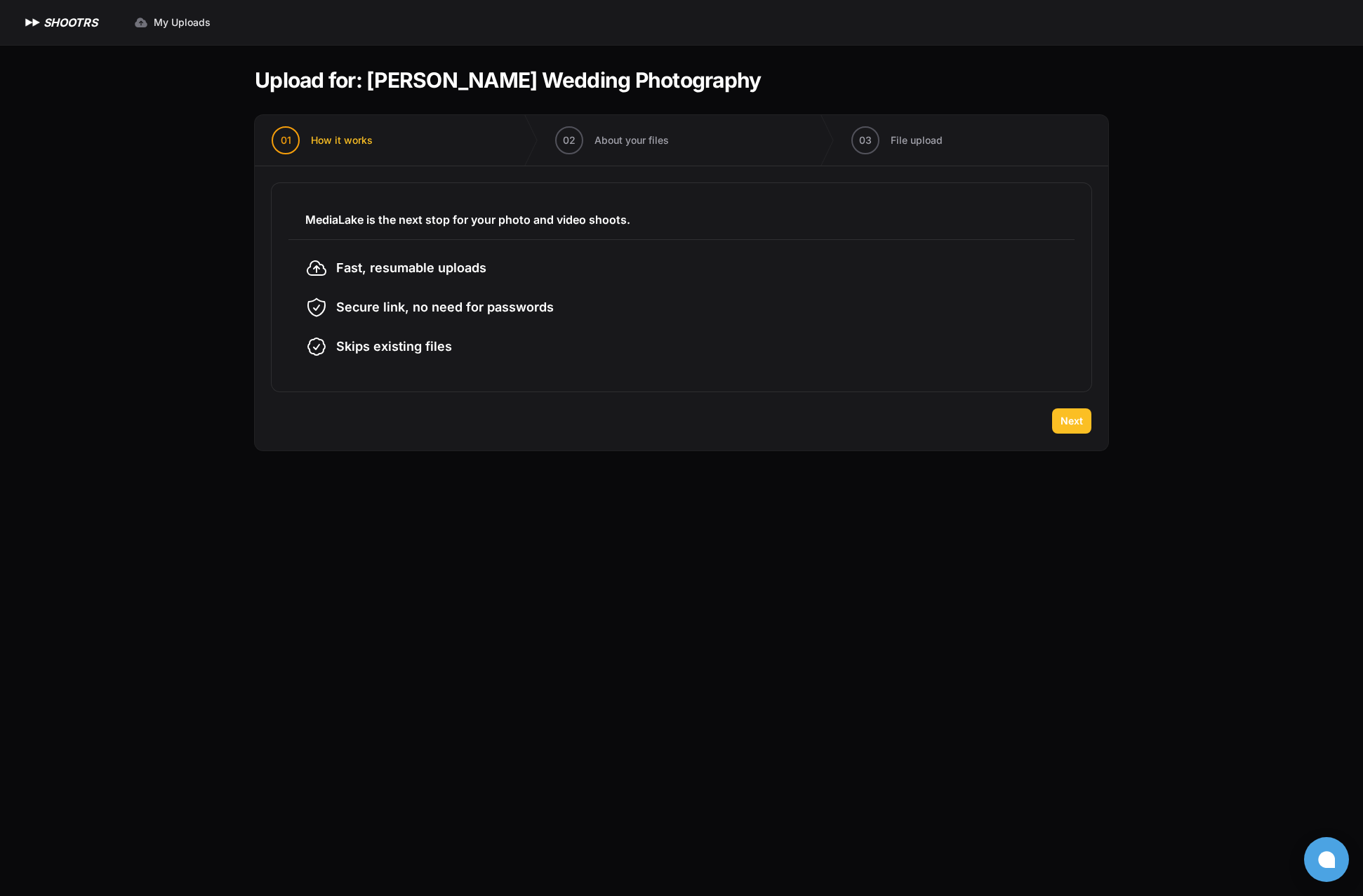
click at [1073, 419] on span "Next" at bounding box center [1072, 421] width 23 height 14
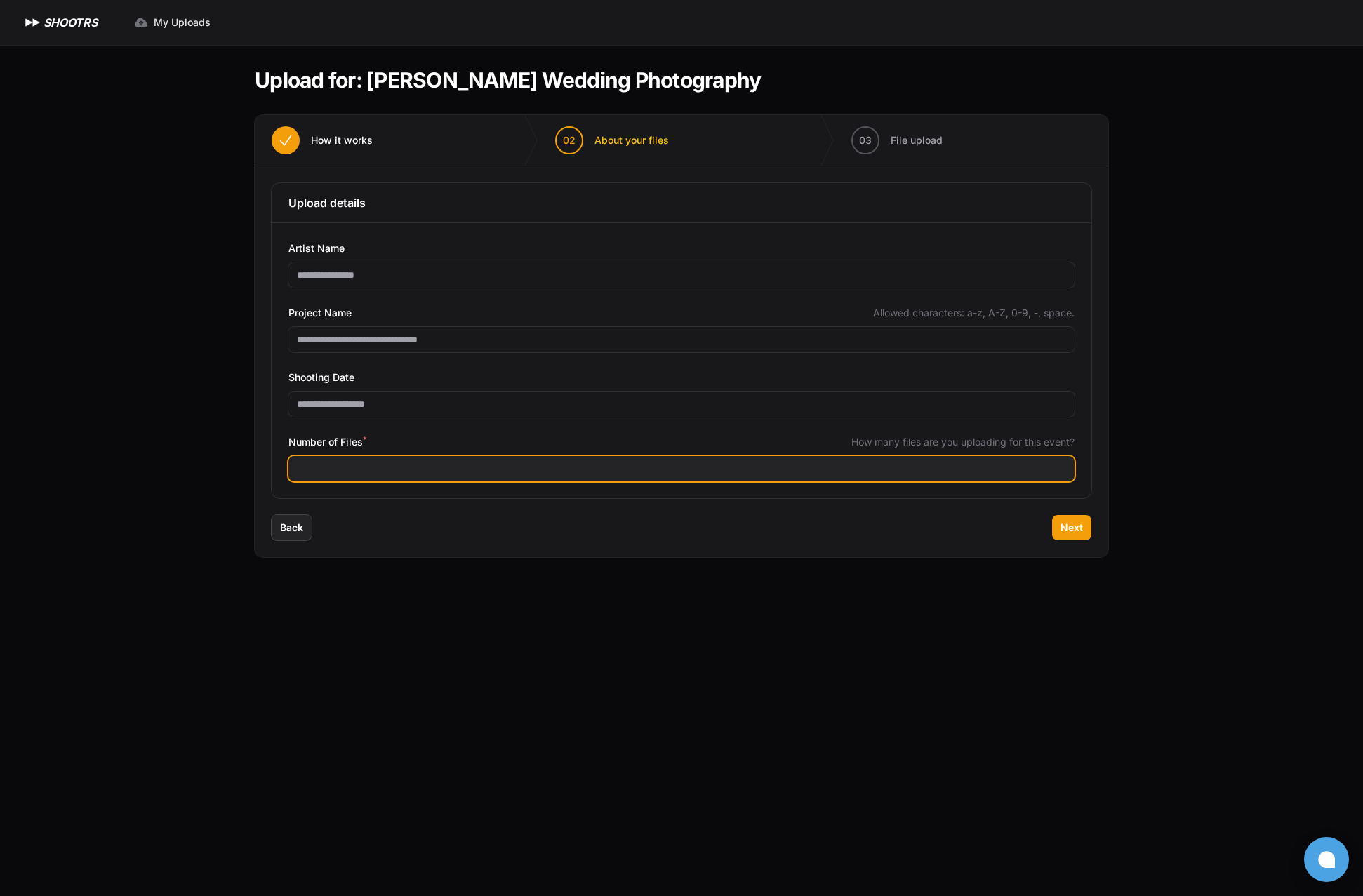
click at [420, 470] on input "Number of Files *" at bounding box center [682, 468] width 786 height 25
type input "****"
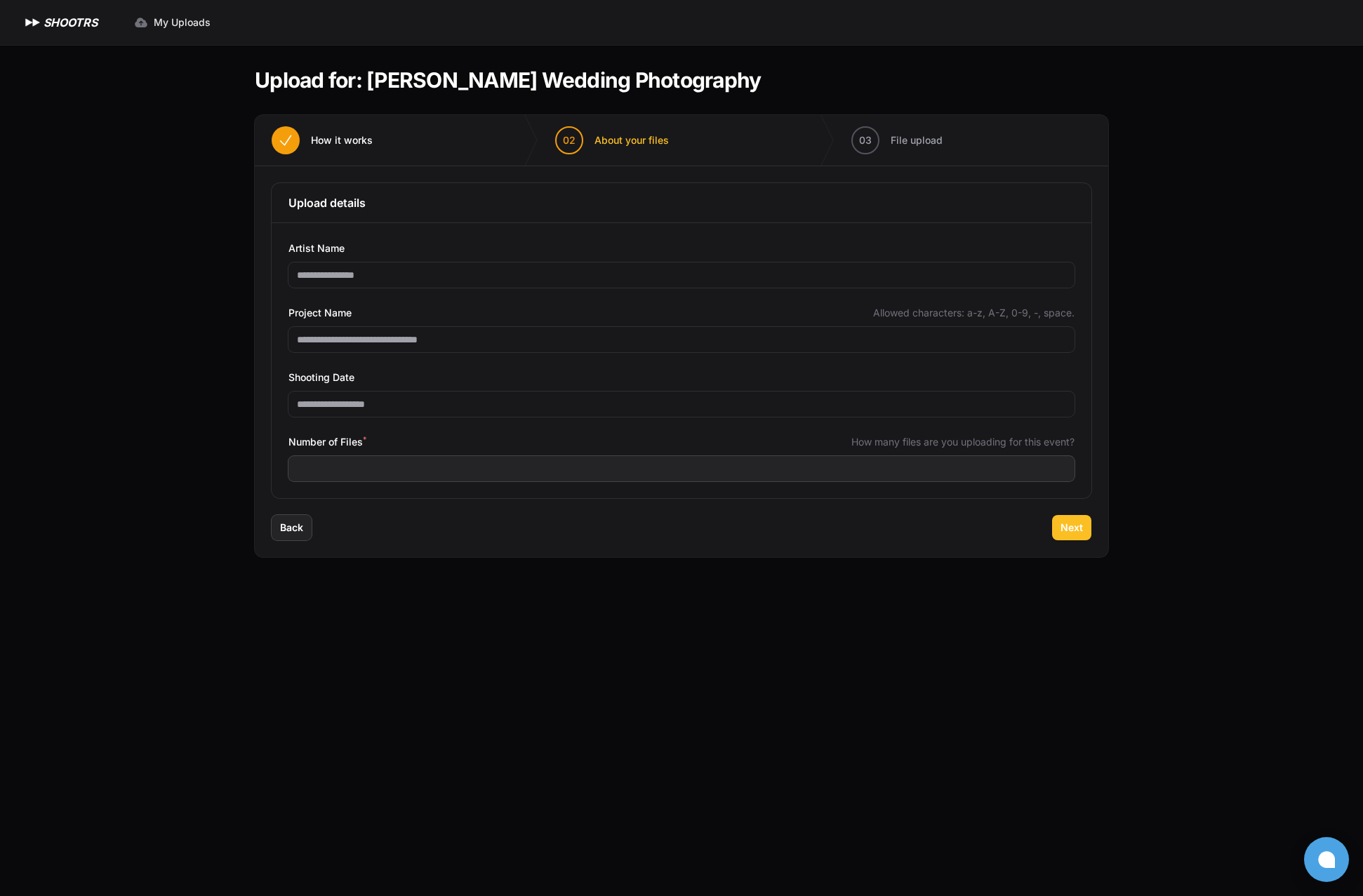
click at [1063, 528] on span "Next" at bounding box center [1072, 528] width 23 height 14
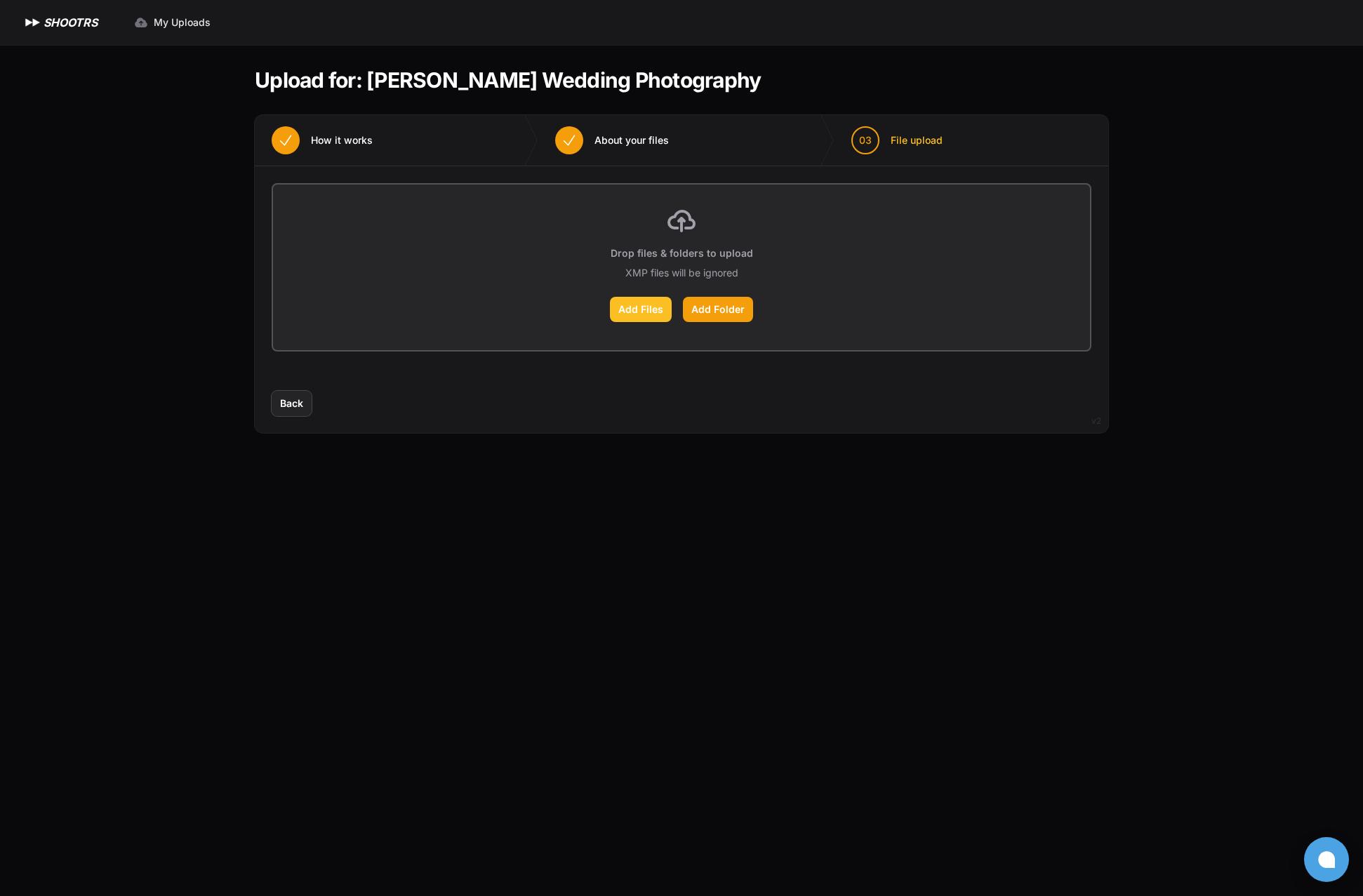
click at [638, 311] on label "Add Files" at bounding box center [641, 309] width 62 height 25
click at [0, 0] on input "Add Files" at bounding box center [0, 0] width 0 height 0
